Goal: Task Accomplishment & Management: Complete application form

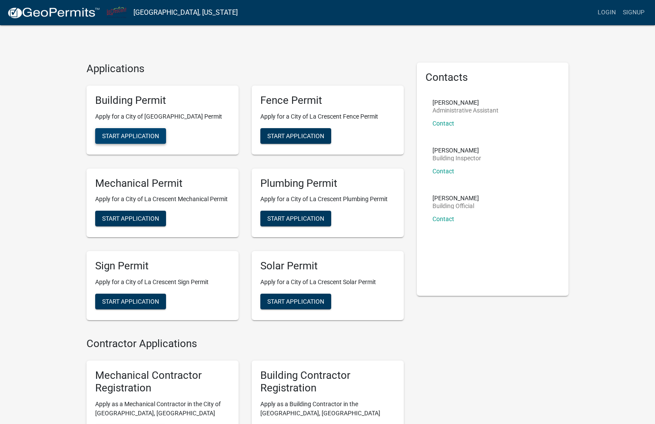
click at [142, 136] on span "Start Application" at bounding box center [130, 135] width 57 height 7
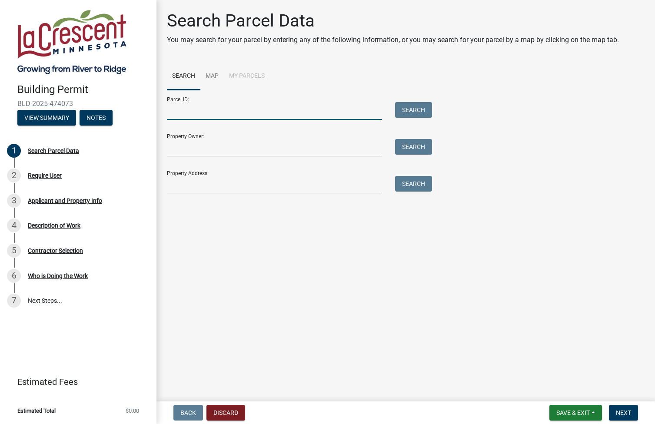
click at [196, 105] on input "Parcel ID:" at bounding box center [274, 111] width 215 height 18
click at [213, 180] on input "Property Address:" at bounding box center [274, 185] width 215 height 18
type input "[STREET_ADDRESS]"
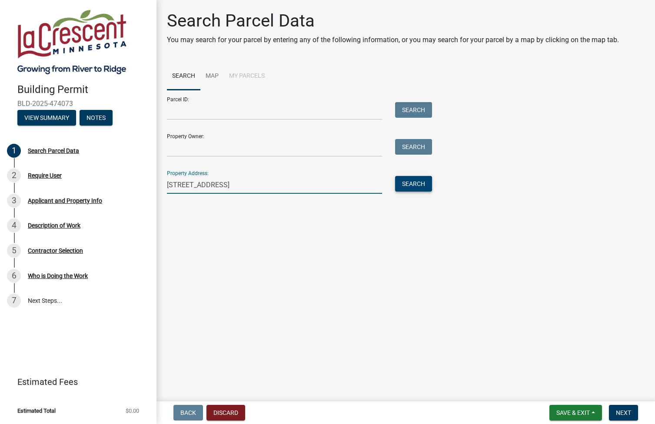
click at [423, 182] on button "Search" at bounding box center [413, 184] width 37 height 16
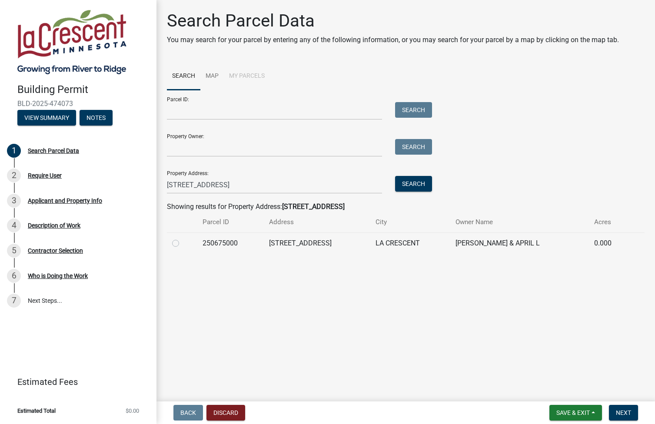
click at [319, 243] on td "[STREET_ADDRESS]" at bounding box center [317, 242] width 106 height 21
click at [182, 238] on label at bounding box center [182, 238] width 0 height 0
click at [182, 244] on input "radio" at bounding box center [185, 241] width 6 height 6
radio input "true"
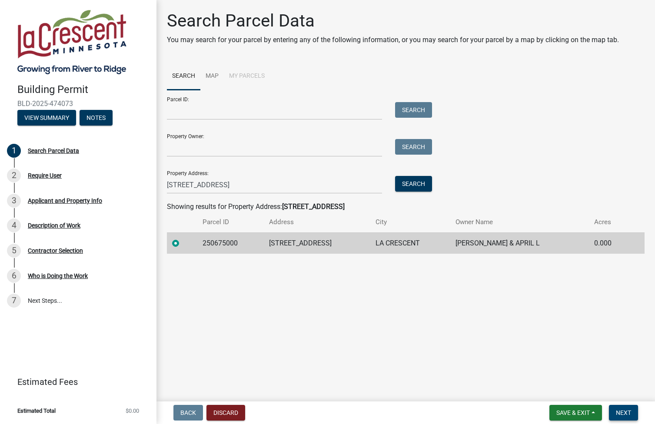
click at [629, 413] on span "Next" at bounding box center [623, 412] width 15 height 7
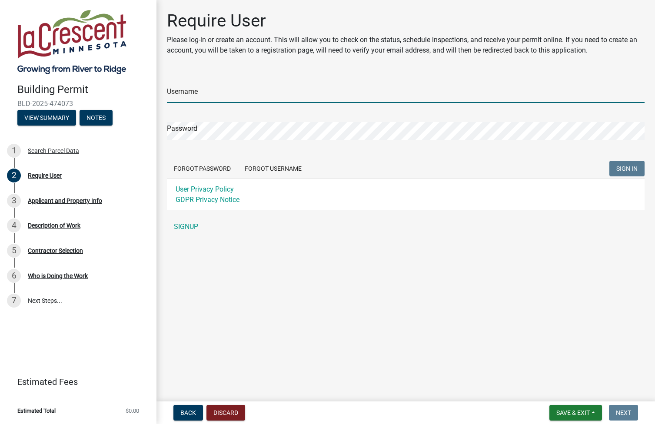
type input "billfarrell"
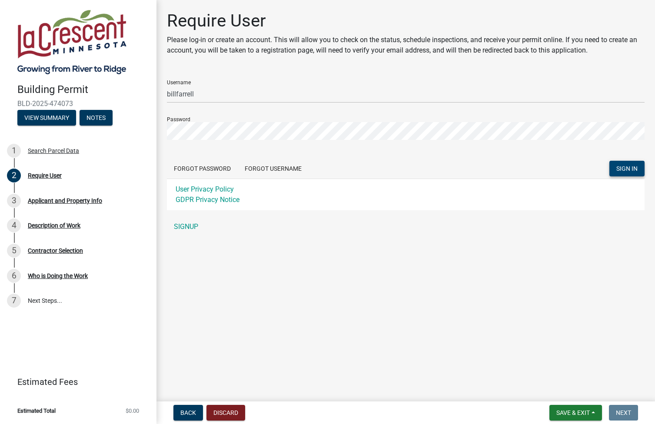
click at [623, 168] on span "SIGN IN" at bounding box center [626, 168] width 21 height 7
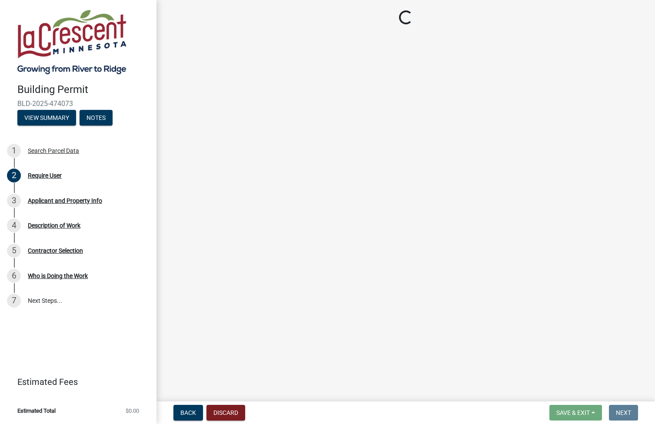
select select "e838c9e2-1e6e-4405-bddc-a3335cd38b08"
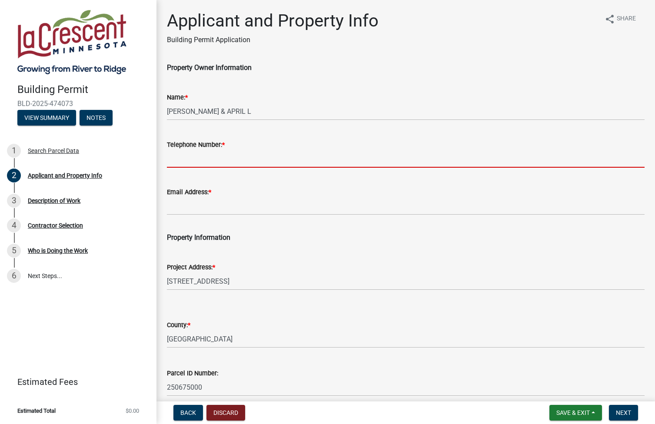
click at [195, 160] on input "Telephone Number: *" at bounding box center [405, 159] width 477 height 18
type input "7632223363"
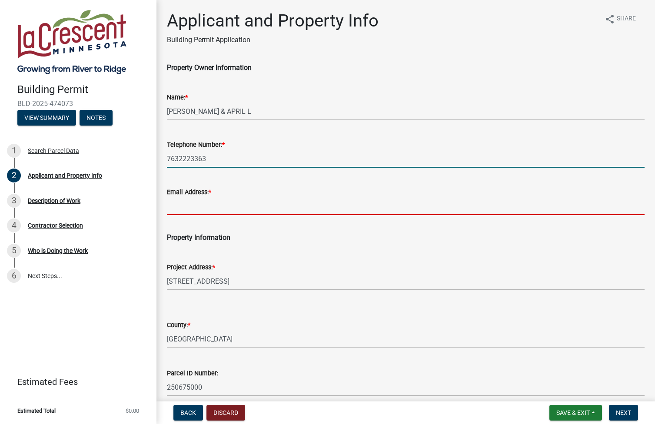
type input "[EMAIL_ADDRESS][DOMAIN_NAME]"
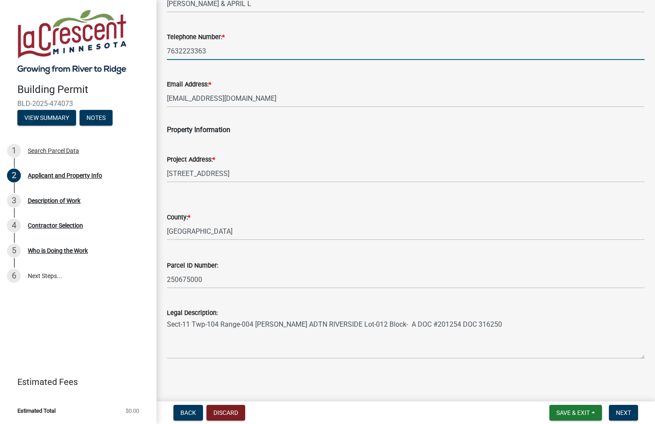
scroll to position [109, 0]
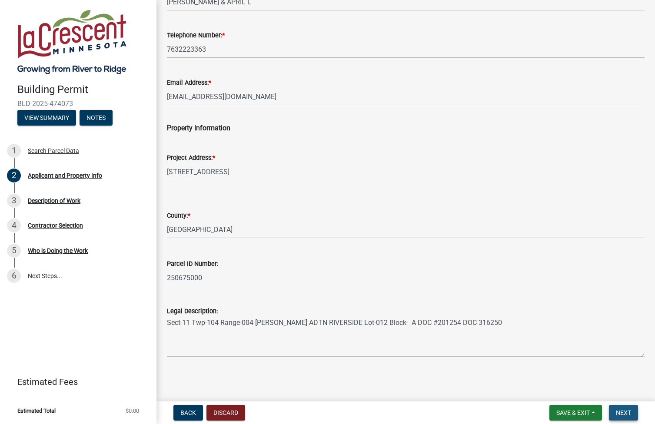
click at [623, 412] on span "Next" at bounding box center [623, 412] width 15 height 7
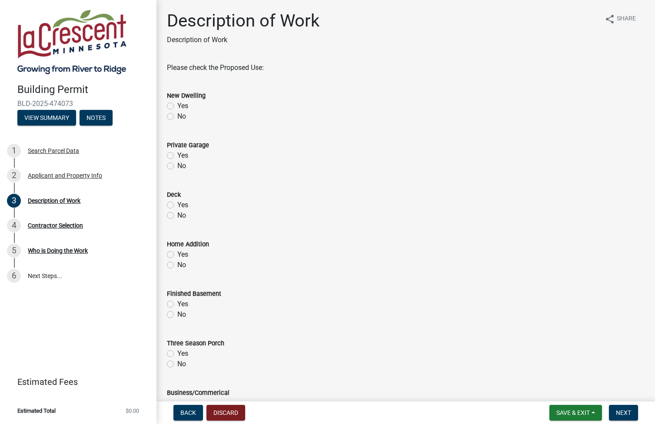
click at [177, 204] on label "Yes" at bounding box center [182, 205] width 11 height 10
click at [177, 204] on input "Yes" at bounding box center [180, 203] width 6 height 6
radio input "true"
click at [177, 115] on label "No" at bounding box center [181, 116] width 9 height 10
click at [177, 115] on input "No" at bounding box center [180, 114] width 6 height 6
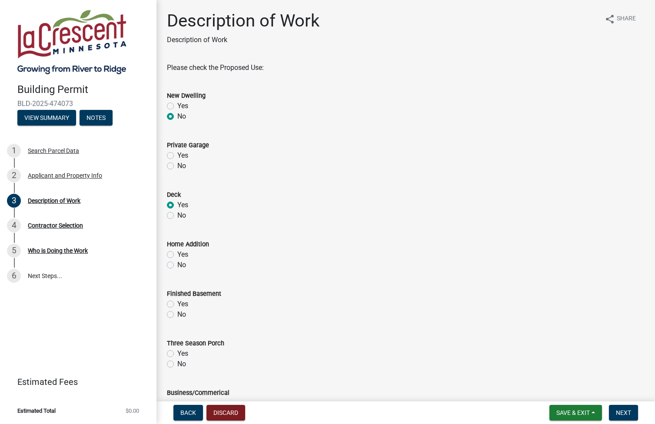
radio input "true"
click at [177, 165] on label "No" at bounding box center [181, 166] width 9 height 10
click at [177, 165] on input "No" at bounding box center [180, 164] width 6 height 6
radio input "true"
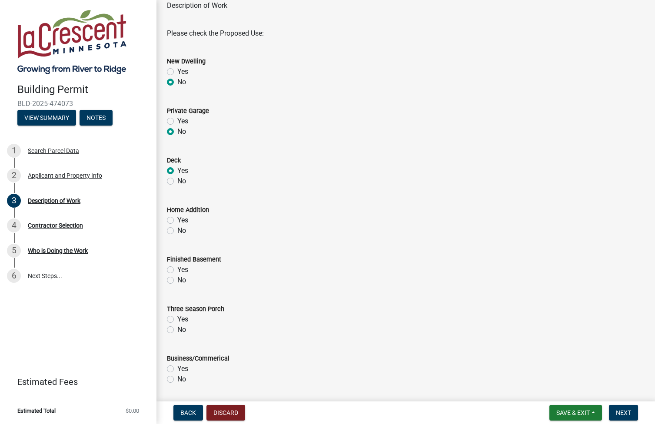
scroll to position [49, 0]
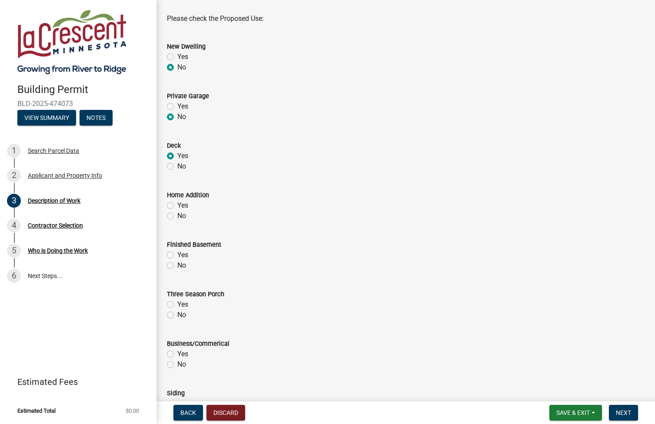
click at [177, 215] on label "No" at bounding box center [181, 216] width 9 height 10
click at [177, 215] on input "No" at bounding box center [180, 214] width 6 height 6
radio input "true"
click at [177, 264] on label "No" at bounding box center [181, 265] width 9 height 10
click at [177, 264] on input "No" at bounding box center [180, 263] width 6 height 6
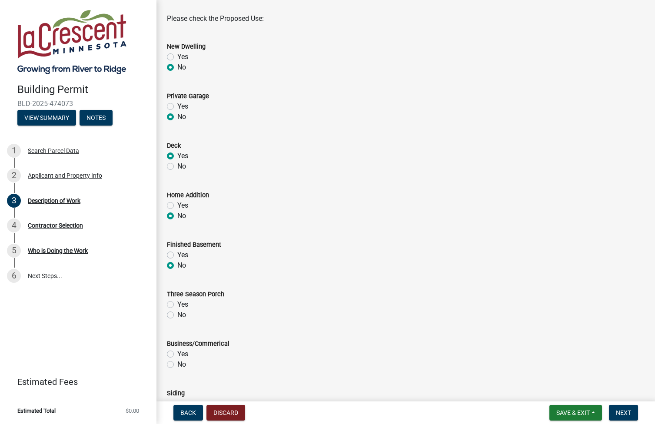
radio input "true"
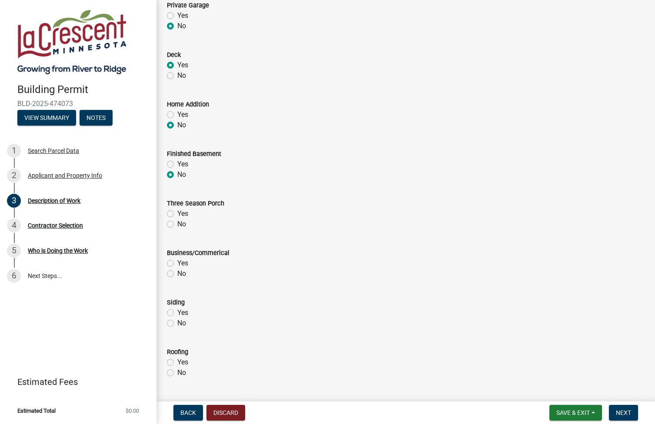
scroll to position [150, 0]
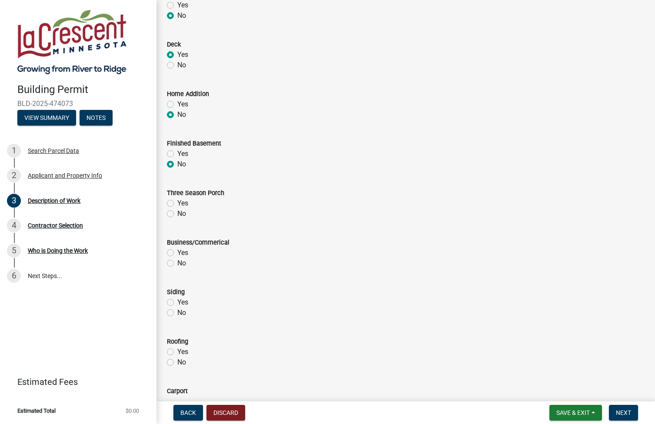
click at [177, 214] on label "No" at bounding box center [181, 214] width 9 height 10
click at [177, 214] on input "No" at bounding box center [180, 212] width 6 height 6
radio input "true"
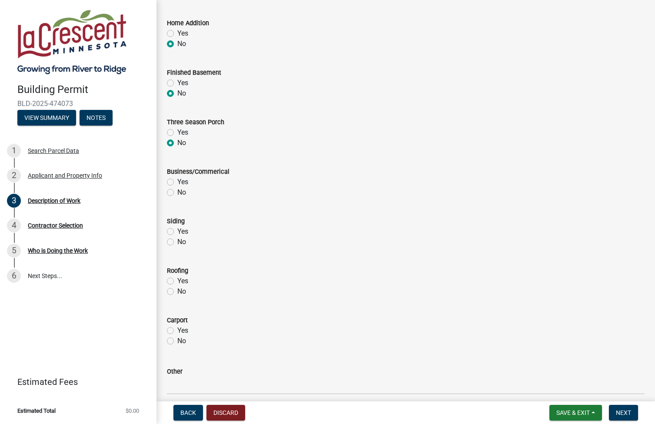
scroll to position [225, 0]
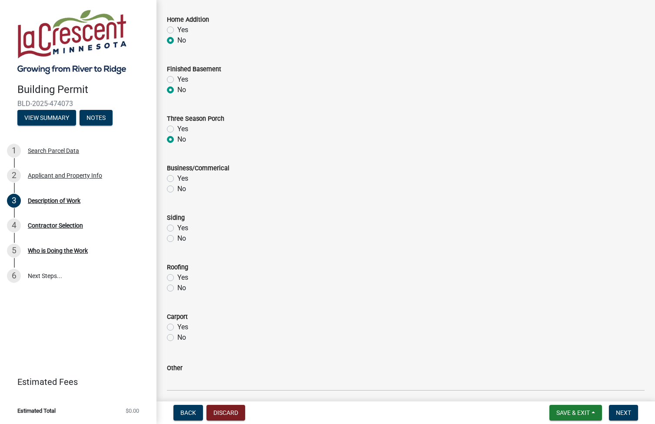
click at [177, 189] on label "No" at bounding box center [181, 189] width 9 height 10
click at [177, 189] on input "No" at bounding box center [180, 187] width 6 height 6
radio input "true"
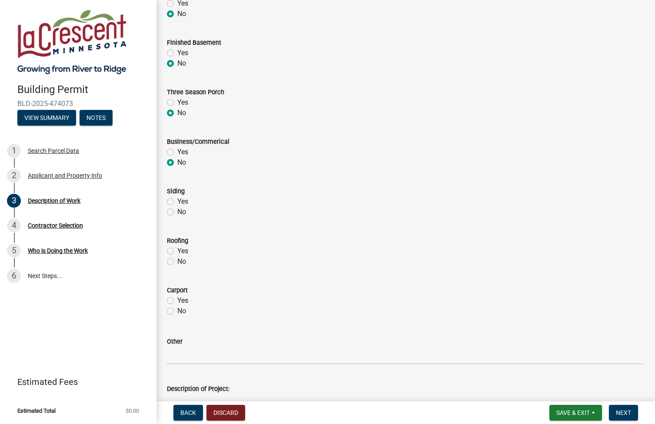
scroll to position [252, 0]
click at [177, 199] on label "Yes" at bounding box center [182, 200] width 11 height 10
click at [177, 199] on input "Yes" at bounding box center [180, 198] width 6 height 6
radio input "true"
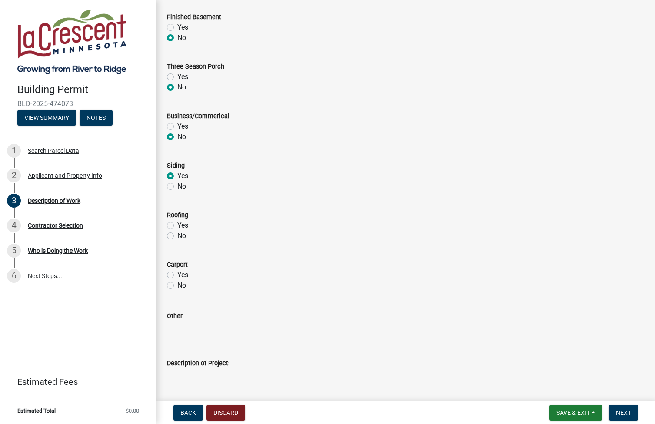
scroll to position [281, 0]
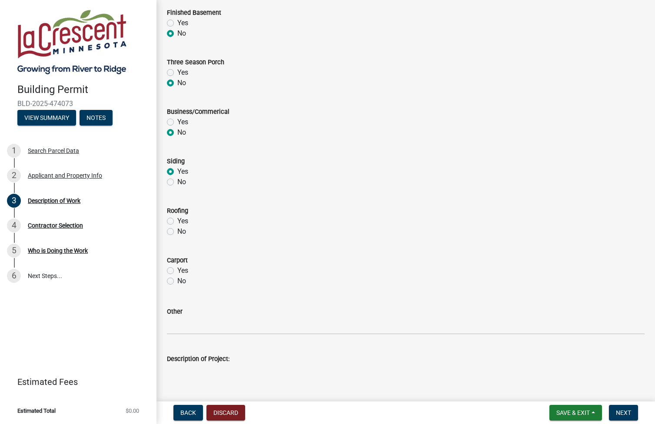
click at [177, 231] on label "No" at bounding box center [181, 231] width 9 height 10
click at [177, 231] on input "No" at bounding box center [180, 229] width 6 height 6
radio input "true"
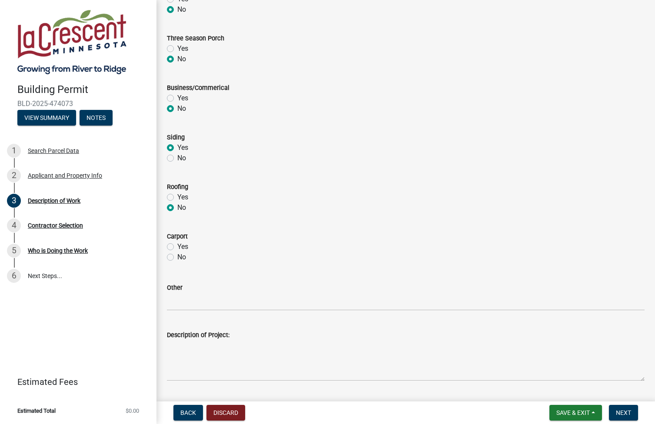
scroll to position [306, 0]
click at [177, 257] on label "No" at bounding box center [181, 256] width 9 height 10
click at [177, 257] on input "No" at bounding box center [180, 254] width 6 height 6
radio input "true"
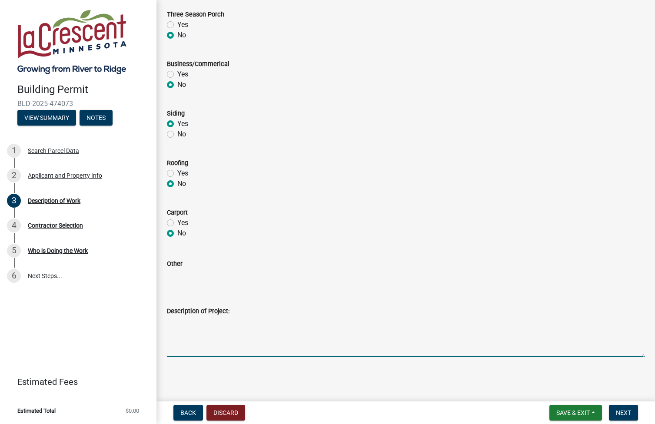
click at [241, 324] on textarea "Description of Project:" at bounding box center [405, 336] width 477 height 41
drag, startPoint x: 210, startPoint y: 322, endPoint x: 197, endPoint y: 322, distance: 13.0
click at [197, 322] on textarea "adding a deck to north side of house" at bounding box center [405, 336] width 477 height 41
click at [195, 322] on textarea "adding a patio/deck to north side of house" at bounding box center [405, 336] width 477 height 41
click at [195, 324] on textarea "adding a ground level patio/deck to north side of house" at bounding box center [405, 336] width 477 height 41
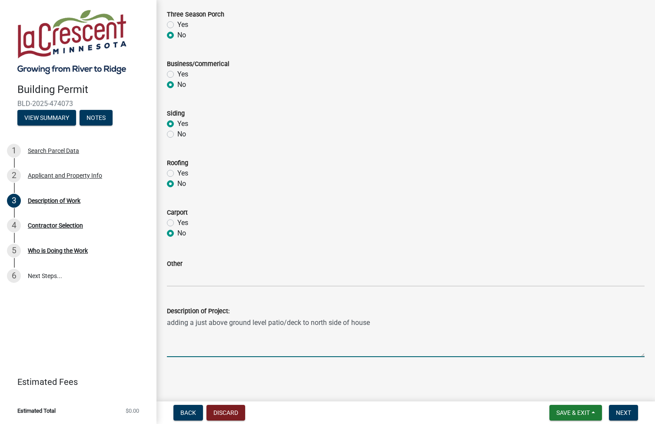
click at [380, 324] on textarea "adding a just above ground level patio/deck to north side of house" at bounding box center [405, 336] width 477 height 41
click at [416, 323] on textarea "adding a just above ground level patio/deck to north side of house. adding a" at bounding box center [405, 336] width 477 height 41
click at [378, 324] on textarea "adding a just above ground level patio/deck to north side of house. adding a" at bounding box center [405, 336] width 477 height 41
drag, startPoint x: 407, startPoint y: 322, endPoint x: 374, endPoint y: 323, distance: 32.1
click at [374, 323] on textarea "adding a just above ground level patio/deck to north side of house. adding a" at bounding box center [405, 336] width 477 height 41
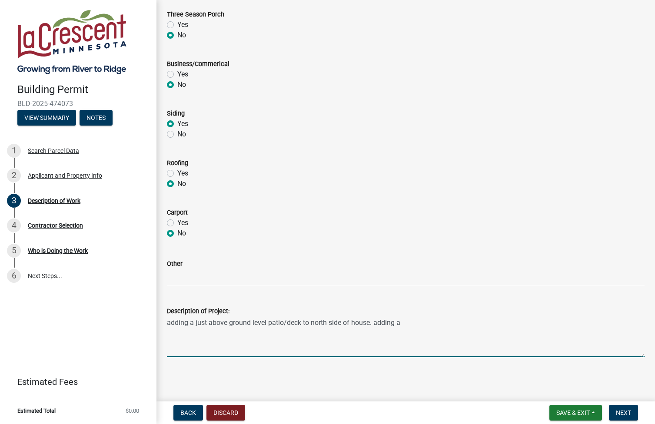
click at [189, 324] on textarea "adding a just above ground level patio/deck to north side of house. adding a" at bounding box center [405, 336] width 477 height 41
click at [219, 324] on textarea "Addition of a just above ground level patio/deck to north side of house. adding…" at bounding box center [405, 336] width 477 height 41
drag, startPoint x: 414, startPoint y: 322, endPoint x: 388, endPoint y: 322, distance: 26.1
click at [388, 322] on textarea "Addition of a just above ground level patio/deck to north side of house. adding…" at bounding box center [405, 336] width 477 height 41
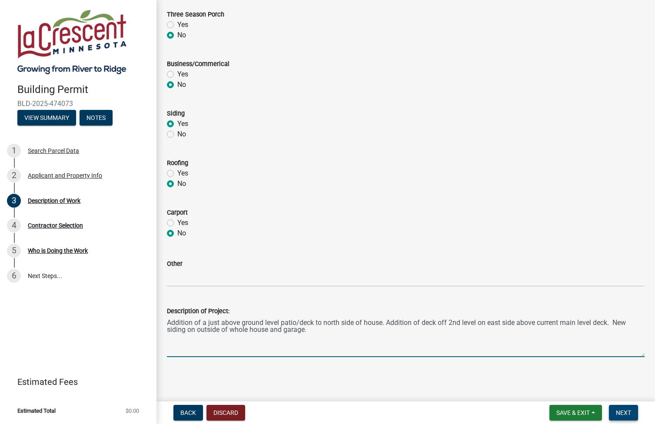
type textarea "Addition of a just above ground level patio/deck to north side of house. Additi…"
click at [625, 414] on span "Next" at bounding box center [623, 412] width 15 height 7
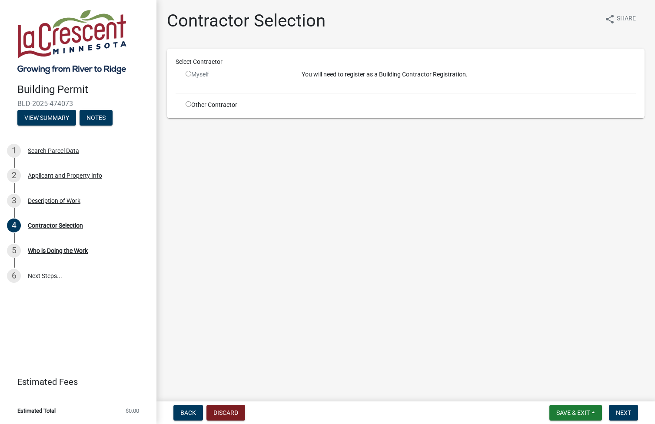
click at [191, 74] on div "Myself" at bounding box center [236, 74] width 103 height 9
click at [188, 74] on input "radio" at bounding box center [188, 74] width 6 height 6
click at [188, 72] on input "radio" at bounding box center [188, 74] width 6 height 6
click at [357, 75] on p "You will need to register as a Building Contractor Registration." at bounding box center [468, 74] width 334 height 9
click at [189, 73] on input "radio" at bounding box center [188, 74] width 6 height 6
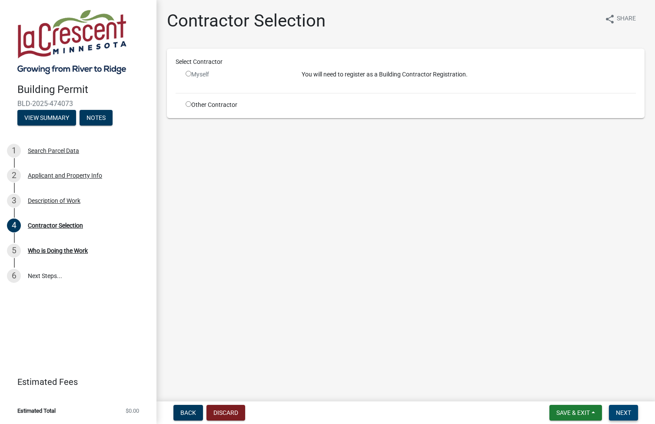
click at [624, 411] on span "Next" at bounding box center [623, 412] width 15 height 7
click at [190, 75] on input "radio" at bounding box center [188, 74] width 6 height 6
click at [187, 71] on input "radio" at bounding box center [188, 74] width 6 height 6
click at [188, 73] on input "radio" at bounding box center [188, 74] width 6 height 6
click at [324, 75] on p "You will need to register as a Building Contractor Registration." at bounding box center [468, 74] width 334 height 9
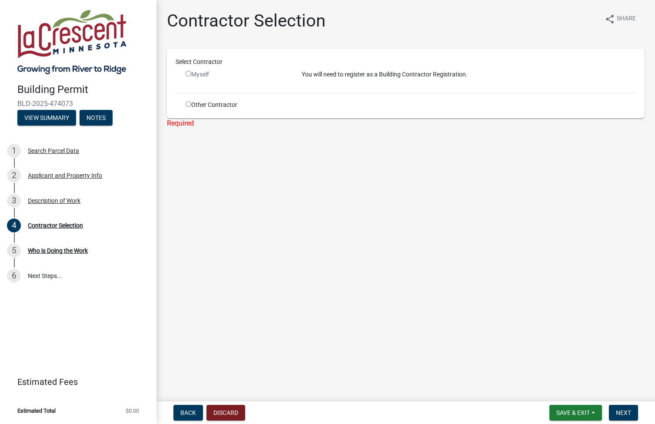
click at [189, 73] on input "radio" at bounding box center [188, 74] width 6 height 6
click at [187, 73] on input "radio" at bounding box center [188, 74] width 6 height 6
radio input "false"
click at [188, 104] on input "radio" at bounding box center [188, 104] width 6 height 6
radio input "true"
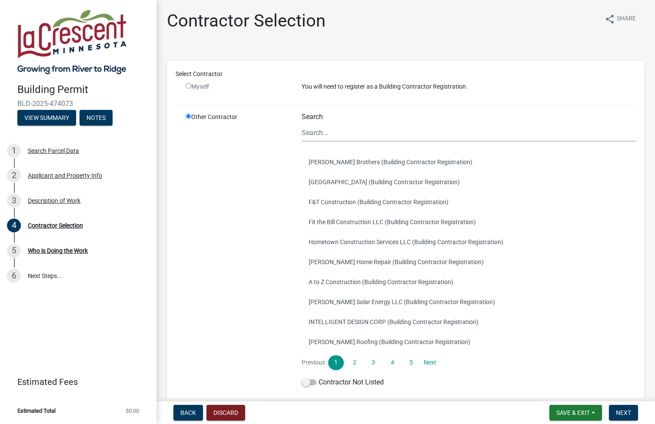
click at [188, 85] on input "radio" at bounding box center [188, 86] width 6 height 6
radio input "false"
radio input "true"
click at [307, 382] on span at bounding box center [308, 382] width 15 height 6
click at [318, 377] on input "Contractor Not Listed" at bounding box center [318, 377] width 0 height 0
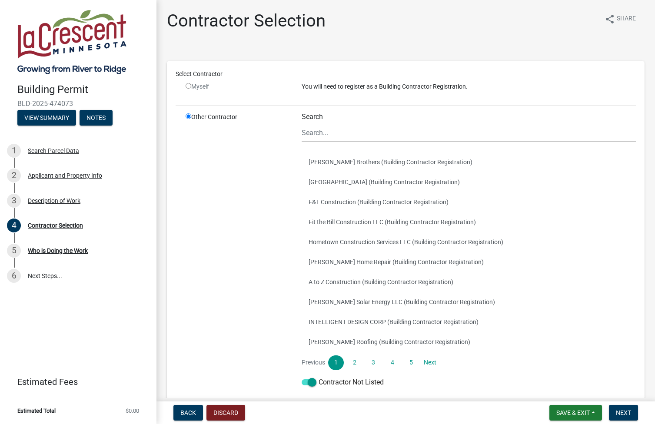
click at [188, 88] on input "radio" at bounding box center [188, 86] width 6 height 6
radio input "false"
radio input "true"
click at [194, 413] on span "Back" at bounding box center [188, 412] width 16 height 7
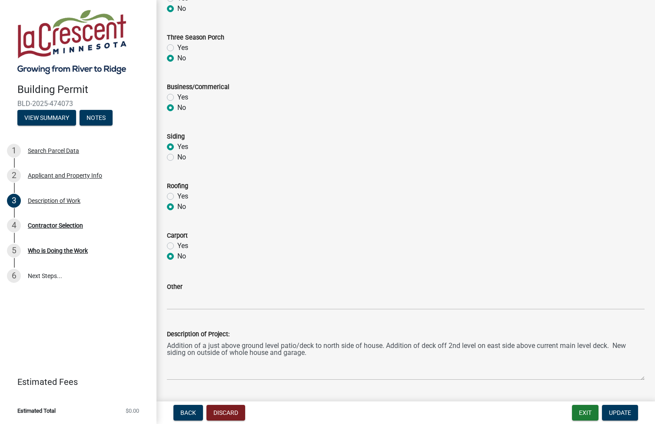
scroll to position [329, 0]
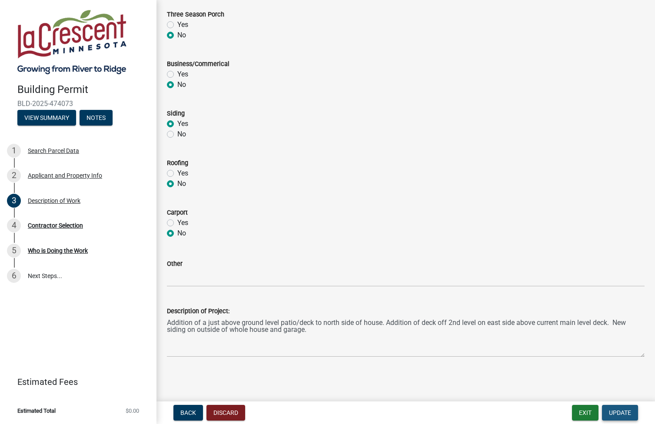
click at [617, 411] on span "Update" at bounding box center [620, 412] width 22 height 7
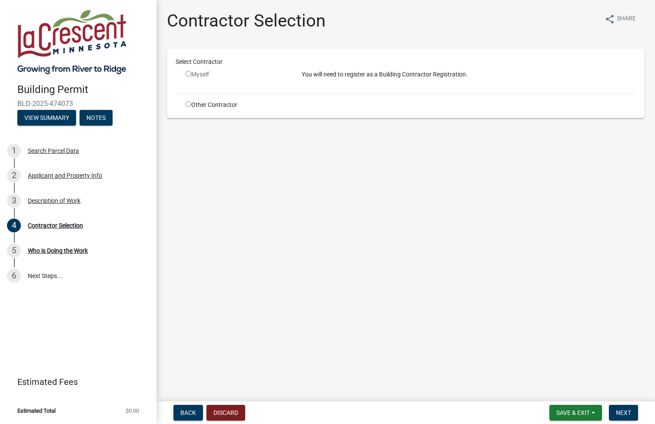
click at [188, 74] on input "radio" at bounding box center [188, 74] width 6 height 6
click at [190, 72] on input "radio" at bounding box center [188, 74] width 6 height 6
click at [339, 73] on p "You will need to register as a Building Contractor Registration." at bounding box center [468, 74] width 334 height 9
click at [190, 76] on div "Myself" at bounding box center [236, 74] width 103 height 9
click at [188, 71] on input "radio" at bounding box center [188, 74] width 6 height 6
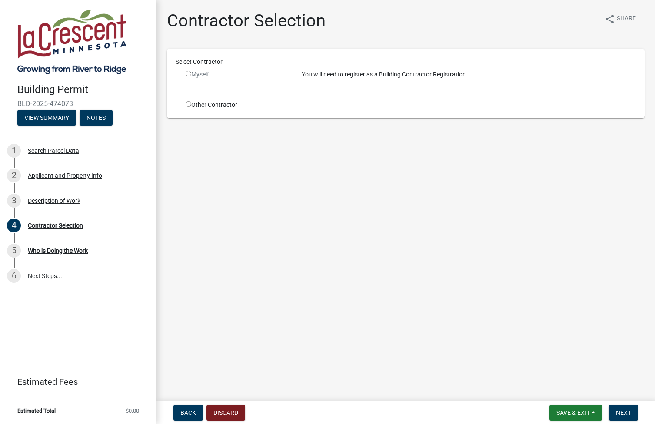
click at [188, 71] on input "radio" at bounding box center [188, 74] width 6 height 6
click at [188, 73] on input "radio" at bounding box center [188, 74] width 6 height 6
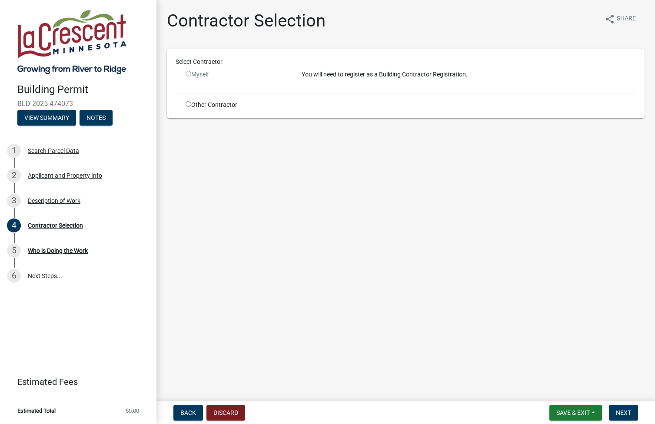
click at [188, 73] on input "radio" at bounding box center [188, 74] width 6 height 6
click at [621, 412] on span "Next" at bounding box center [623, 412] width 15 height 7
click at [188, 73] on input "radio" at bounding box center [188, 74] width 6 height 6
radio input "false"
click at [328, 74] on p "You will need to register as a Building Contractor Registration." at bounding box center [468, 74] width 334 height 9
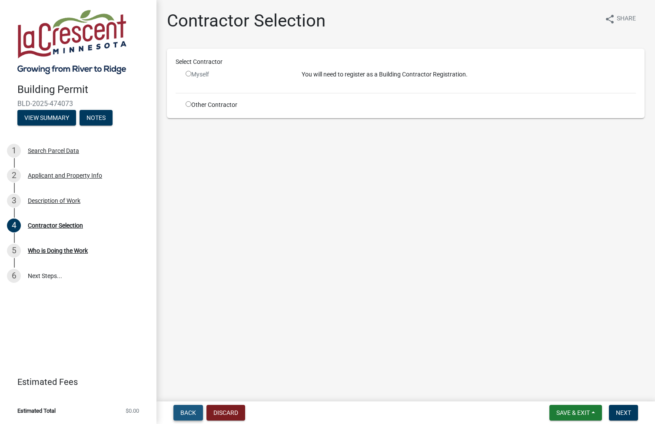
click at [187, 410] on span "Back" at bounding box center [188, 412] width 16 height 7
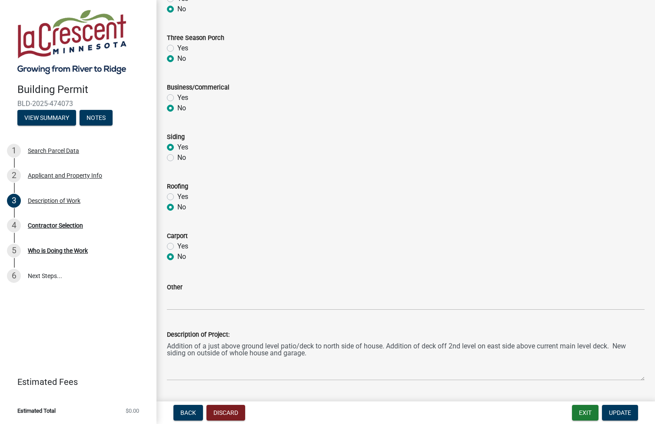
scroll to position [313, 0]
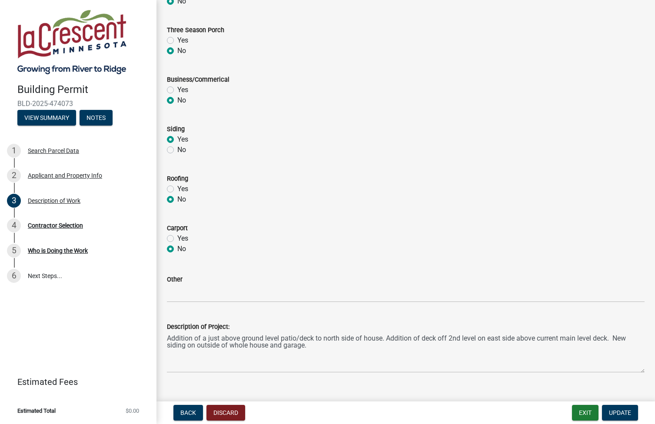
click at [177, 149] on label "No" at bounding box center [181, 150] width 9 height 10
click at [177, 149] on input "No" at bounding box center [180, 148] width 6 height 6
radio input "true"
click at [622, 412] on span "Update" at bounding box center [620, 412] width 22 height 7
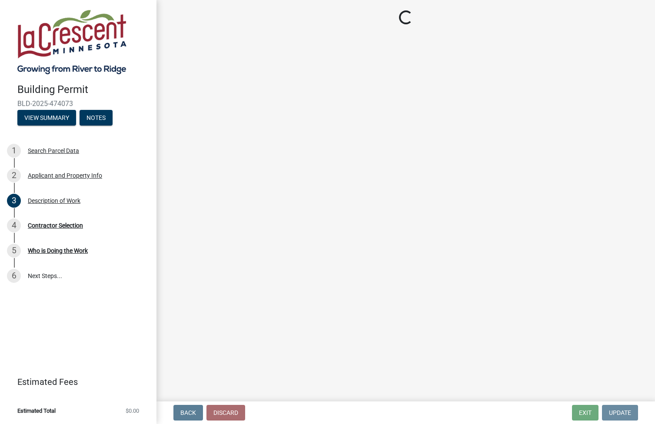
scroll to position [0, 0]
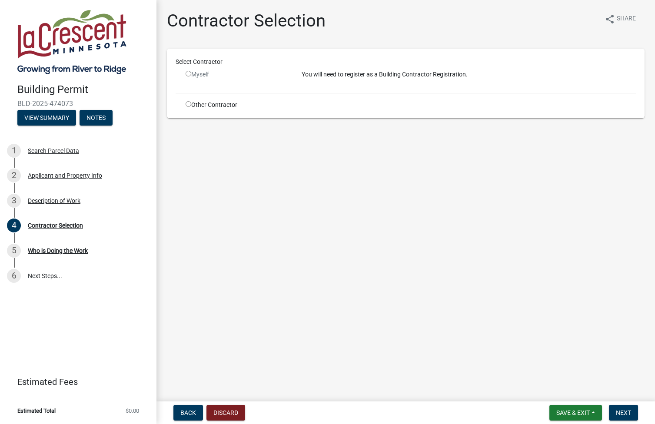
click at [189, 74] on input "radio" at bounding box center [188, 74] width 6 height 6
click at [188, 73] on input "radio" at bounding box center [188, 74] width 6 height 6
radio input "false"
click at [183, 412] on span "Back" at bounding box center [188, 412] width 16 height 7
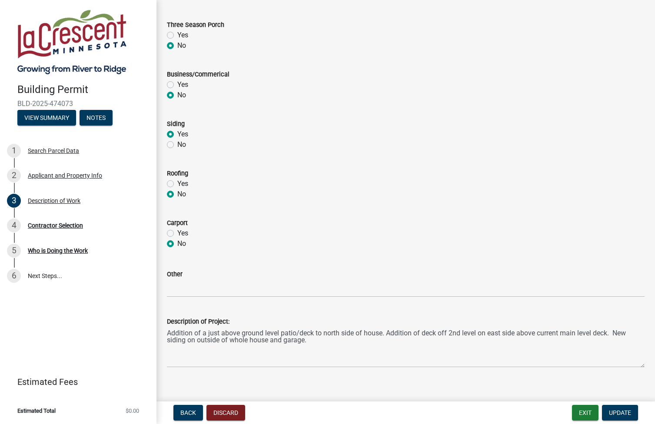
scroll to position [329, 0]
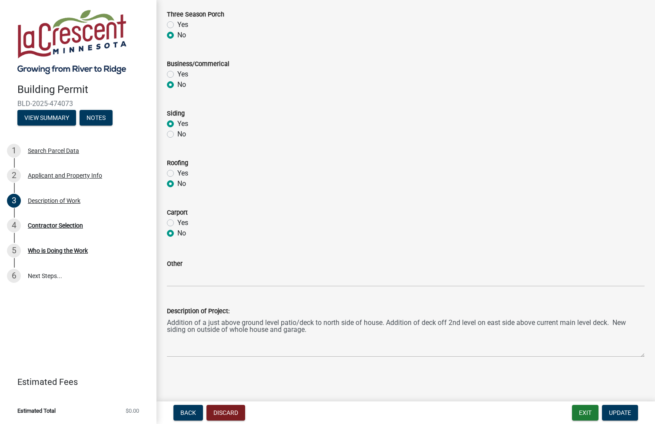
click at [177, 134] on label "No" at bounding box center [181, 134] width 9 height 10
click at [177, 134] on input "No" at bounding box center [180, 132] width 6 height 6
radio input "true"
click at [619, 411] on span "Update" at bounding box center [620, 412] width 22 height 7
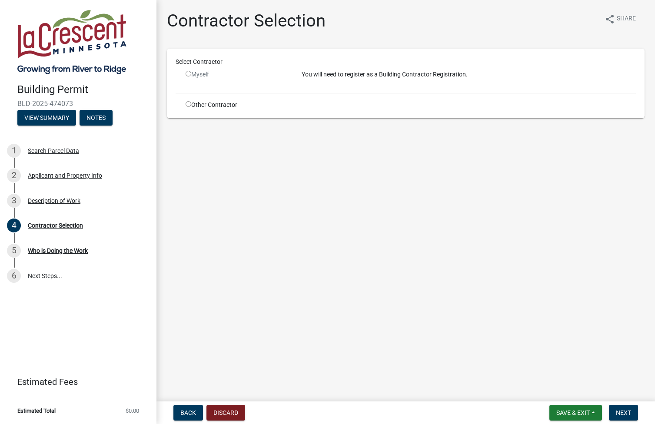
click at [189, 74] on input "radio" at bounding box center [188, 74] width 6 height 6
radio input "false"
click at [189, 413] on span "Back" at bounding box center [188, 412] width 16 height 7
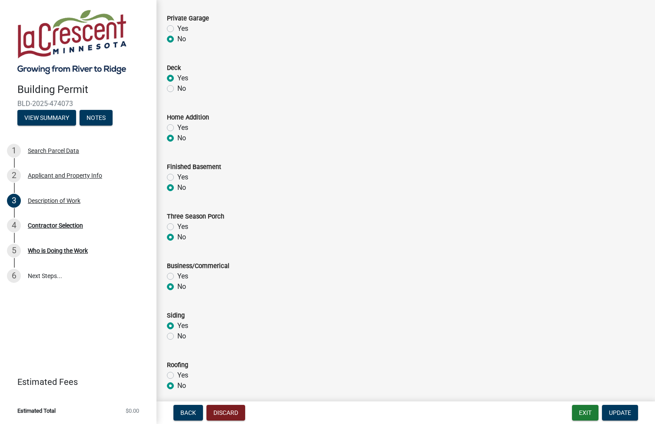
scroll to position [126, 0]
click at [622, 412] on span "Update" at bounding box center [620, 412] width 22 height 7
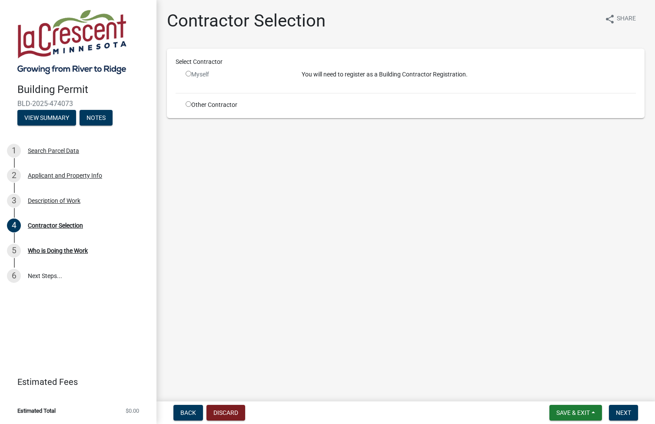
click at [189, 104] on input "radio" at bounding box center [188, 104] width 6 height 6
radio input "true"
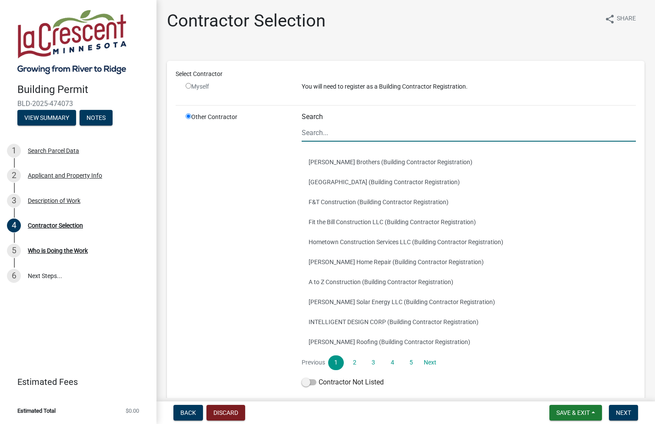
click at [315, 131] on input "Search" at bounding box center [468, 133] width 334 height 18
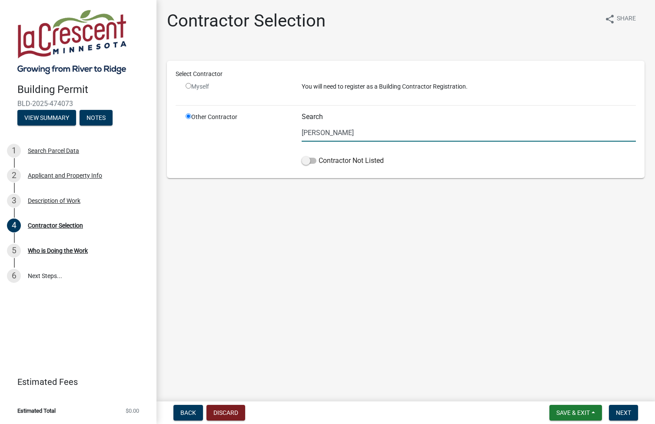
drag, startPoint x: 341, startPoint y: 132, endPoint x: 283, endPoint y: 132, distance: 57.8
click at [282, 132] on div "Other Contractor Search [PERSON_NAME] Contractor Not Listed" at bounding box center [410, 141] width 463 height 57
type input "[PERSON_NAME]"
click at [189, 88] on input "radio" at bounding box center [188, 86] width 6 height 6
radio input "false"
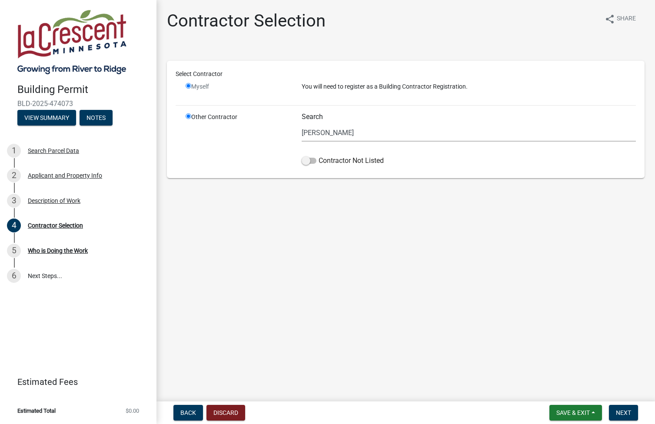
radio input "true"
click at [188, 84] on input "radio" at bounding box center [188, 86] width 6 height 6
radio input "false"
radio input "true"
click at [188, 84] on input "radio" at bounding box center [188, 86] width 6 height 6
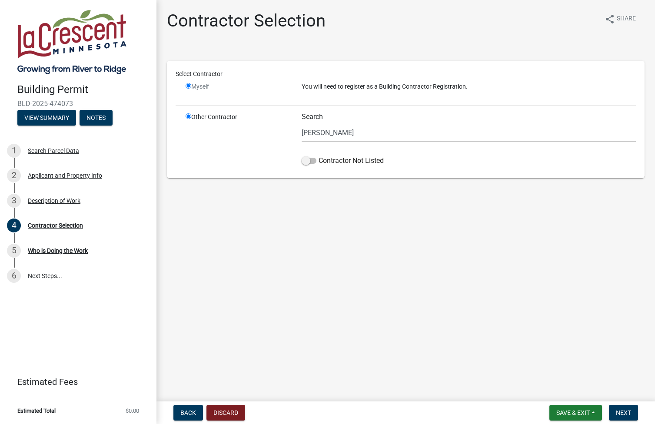
radio input "false"
radio input "true"
click at [188, 84] on input "radio" at bounding box center [188, 86] width 6 height 6
radio input "false"
radio input "true"
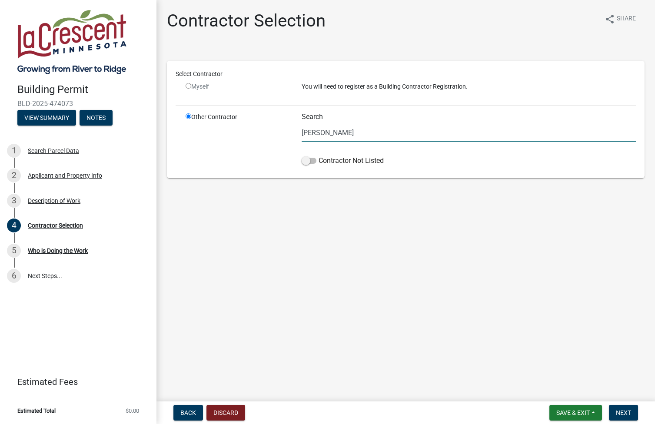
drag, startPoint x: 345, startPoint y: 134, endPoint x: 288, endPoint y: 134, distance: 56.9
click at [288, 134] on div "Other Contractor Search [PERSON_NAME] Contractor Not Listed" at bounding box center [410, 141] width 463 height 57
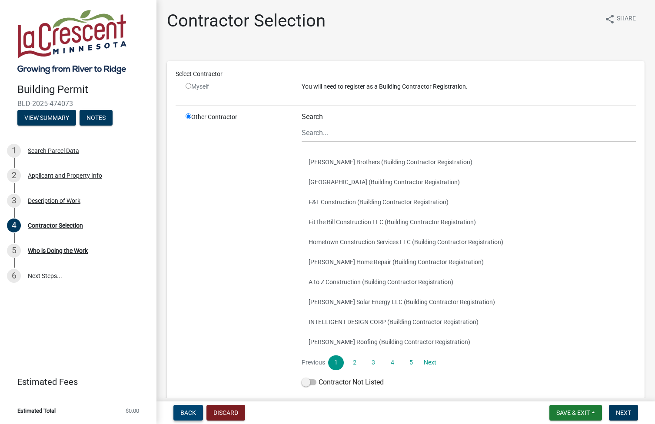
click at [187, 409] on span "Back" at bounding box center [188, 412] width 16 height 7
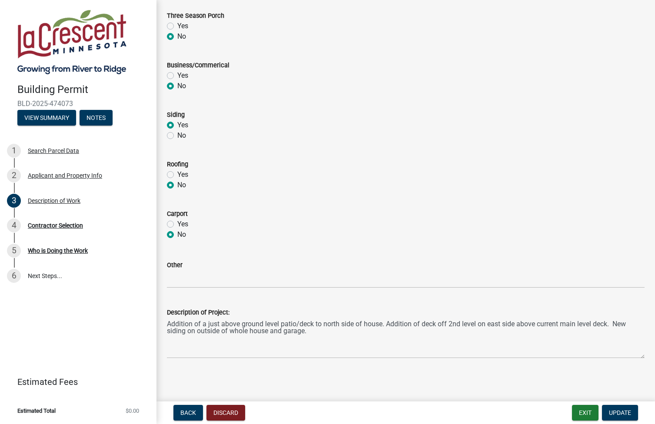
scroll to position [329, 0]
click at [69, 225] on div "Contractor Selection" at bounding box center [55, 225] width 55 height 6
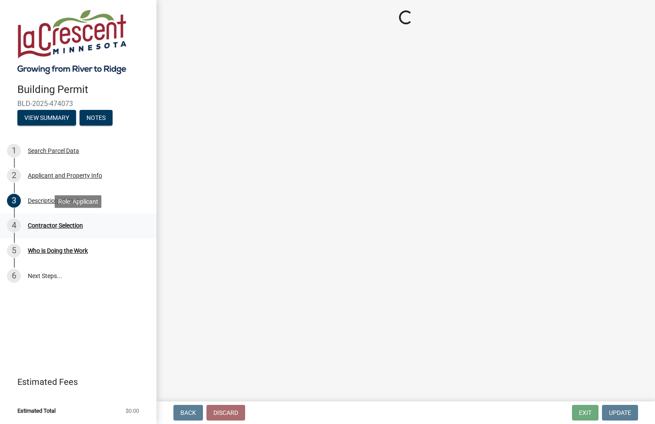
scroll to position [0, 0]
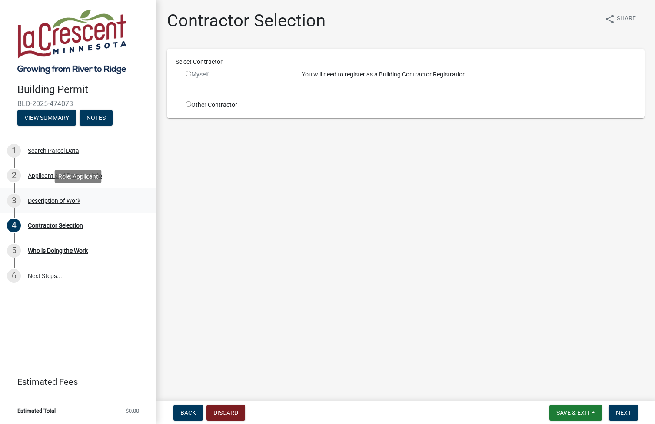
click at [43, 202] on div "Description of Work" at bounding box center [54, 201] width 53 height 6
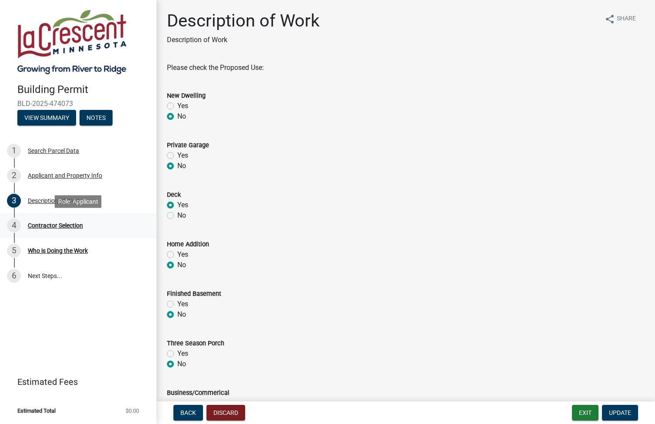
click at [64, 226] on div "Contractor Selection" at bounding box center [55, 225] width 55 height 6
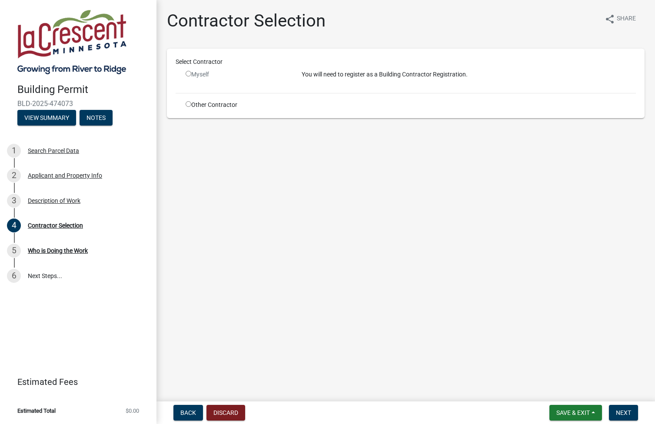
click at [190, 72] on input "radio" at bounding box center [188, 74] width 6 height 6
radio input "false"
click at [46, 200] on div "Description of Work" at bounding box center [54, 201] width 53 height 6
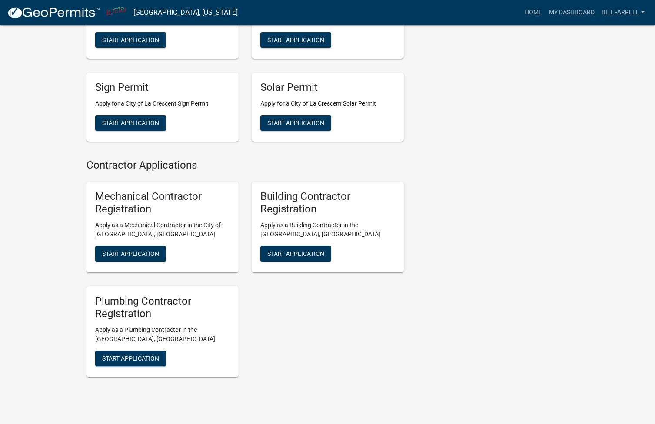
scroll to position [361, 0]
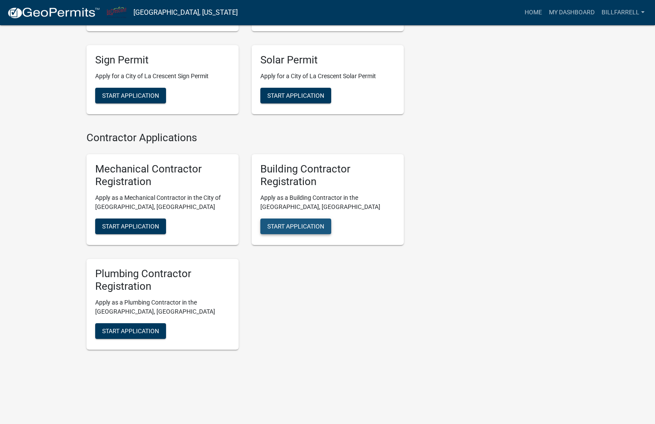
click at [294, 224] on span "Start Application" at bounding box center [295, 226] width 57 height 7
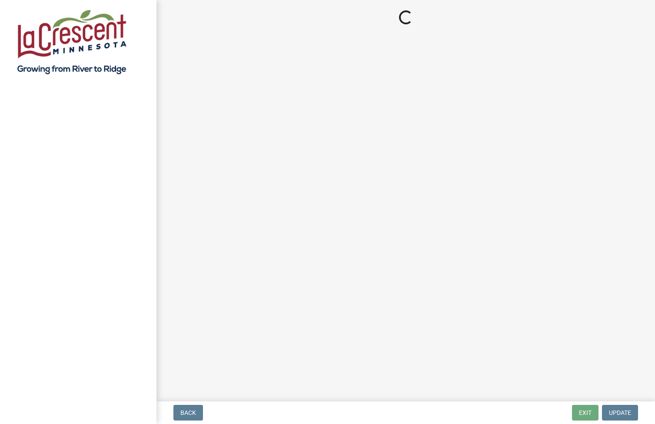
select select "Minnesota"
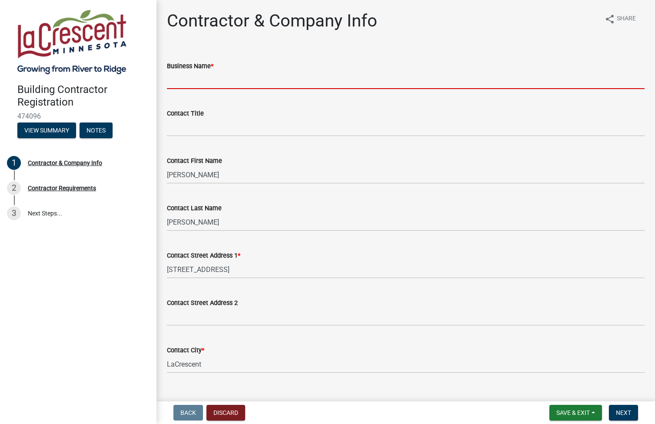
click at [190, 76] on input "Business Name *" at bounding box center [405, 80] width 477 height 18
type input "b3 experience"
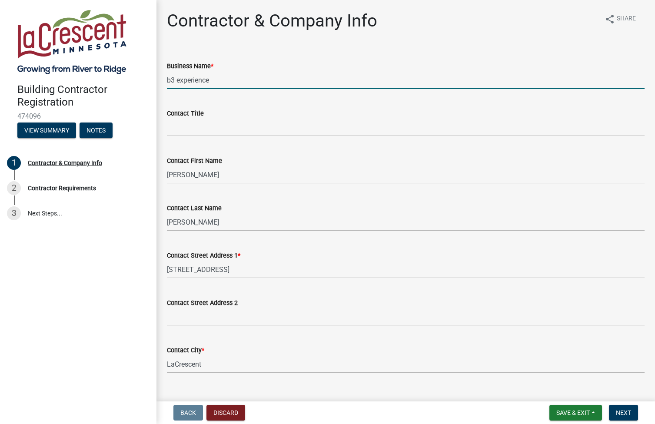
select select "MN"
click at [216, 128] on input "Contact Title" at bounding box center [405, 128] width 477 height 18
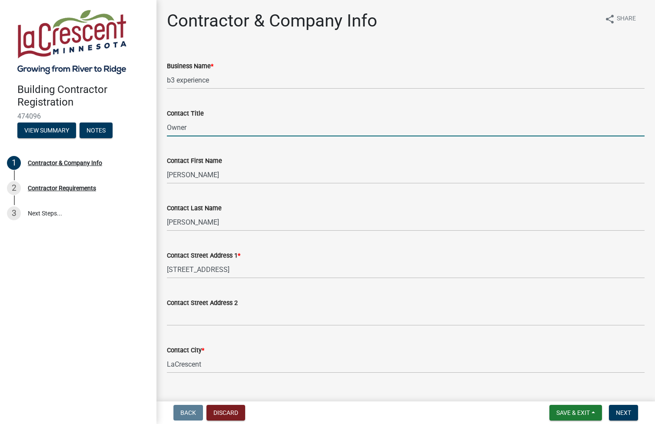
type input "Owner"
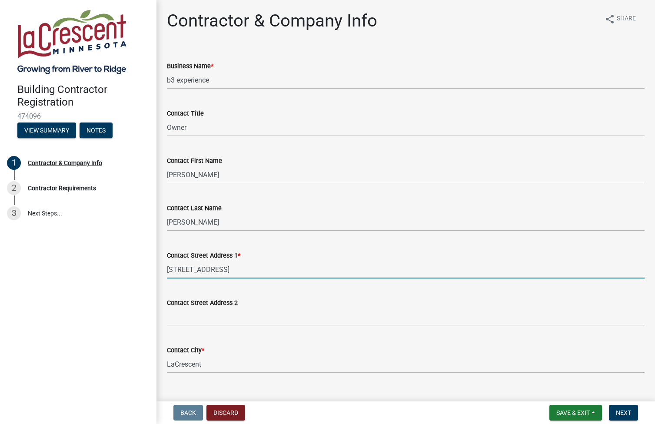
drag, startPoint x: 179, startPoint y: 270, endPoint x: 141, endPoint y: 270, distance: 38.7
click at [141, 270] on div "Building Contractor Registration 474096 View Summary Notes 1 Contractor & Compa…" at bounding box center [327, 212] width 655 height 424
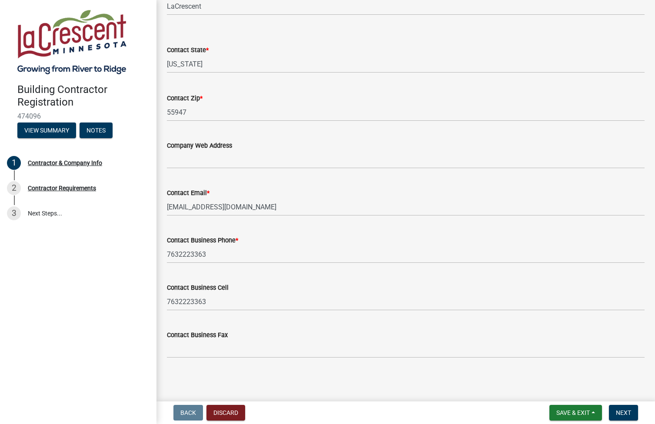
scroll to position [359, 0]
type input "422 Shore Acres Rd"
click at [195, 163] on input "Company Web Address" at bounding box center [405, 159] width 477 height 18
click at [188, 154] on input "Company Web Address" at bounding box center [405, 159] width 477 height 18
paste input "https://b3experience.com/"
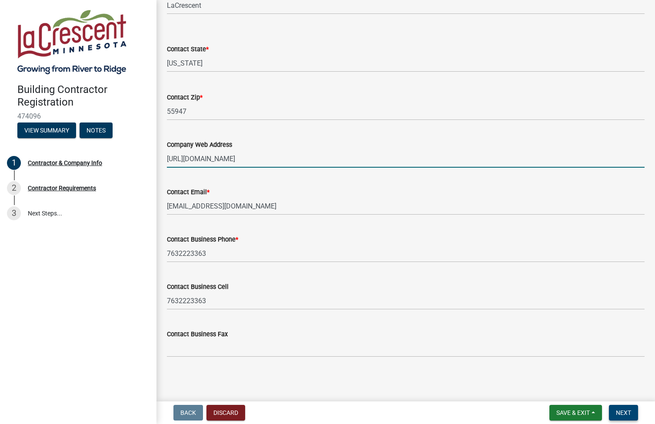
type input "https://b3experience.com/"
click at [623, 414] on span "Next" at bounding box center [623, 412] width 15 height 7
